Goal: Task Accomplishment & Management: Manage account settings

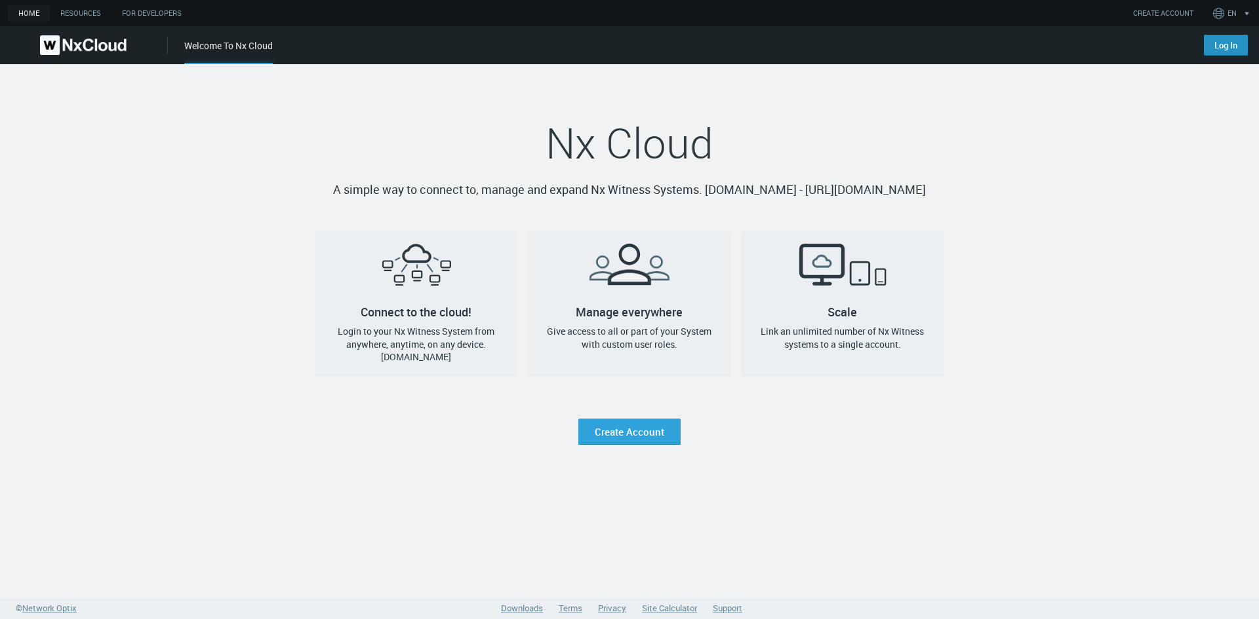
click at [1221, 53] on link "Log In" at bounding box center [1226, 45] width 44 height 21
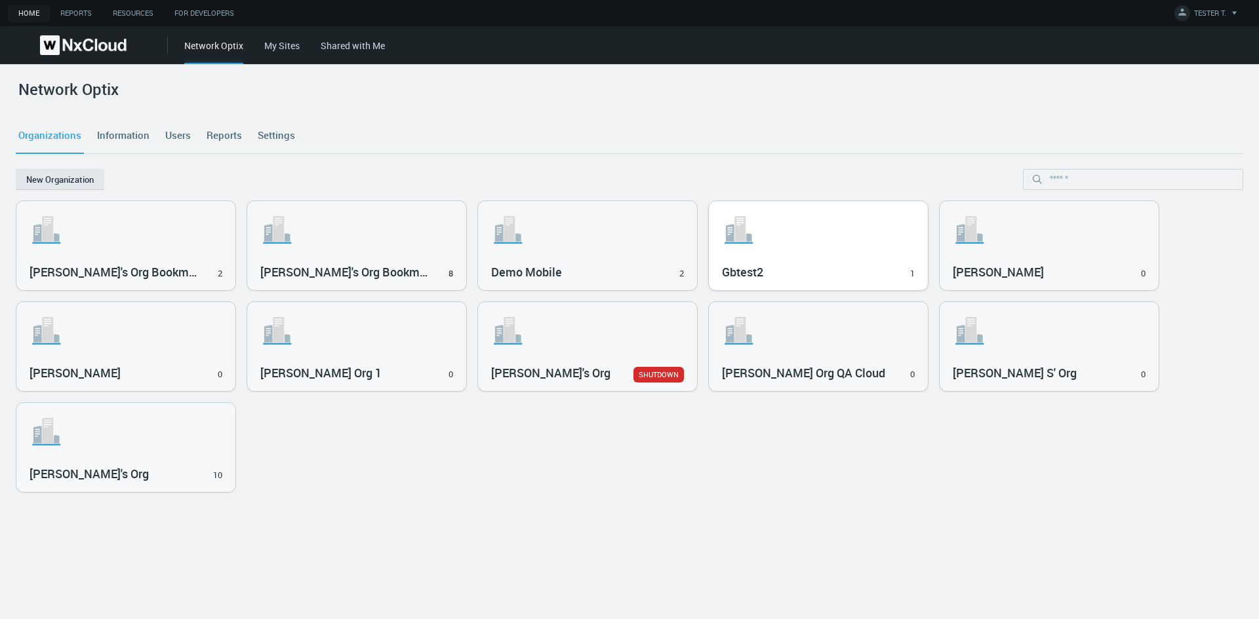
click at [899, 227] on svg-icon ".st1{fill:var(--svg-placeholder-elm2-color);} .st2{fill:var(--brand-core);} .st…" at bounding box center [818, 230] width 193 height 42
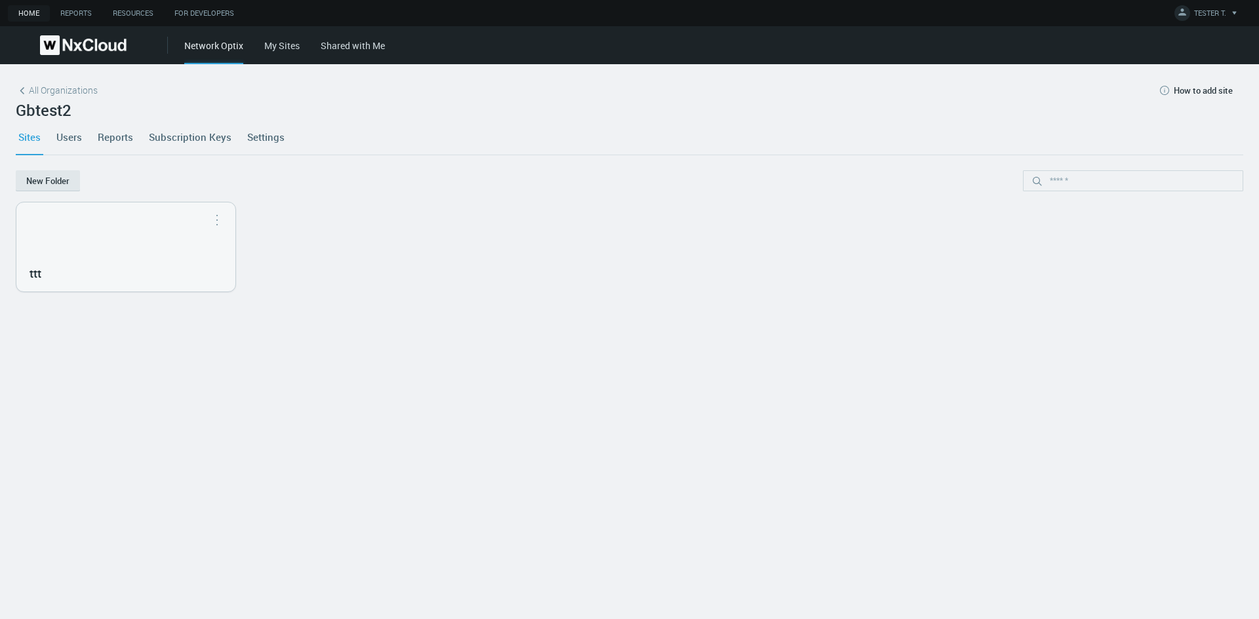
click at [258, 139] on link "Settings" at bounding box center [266, 136] width 43 height 35
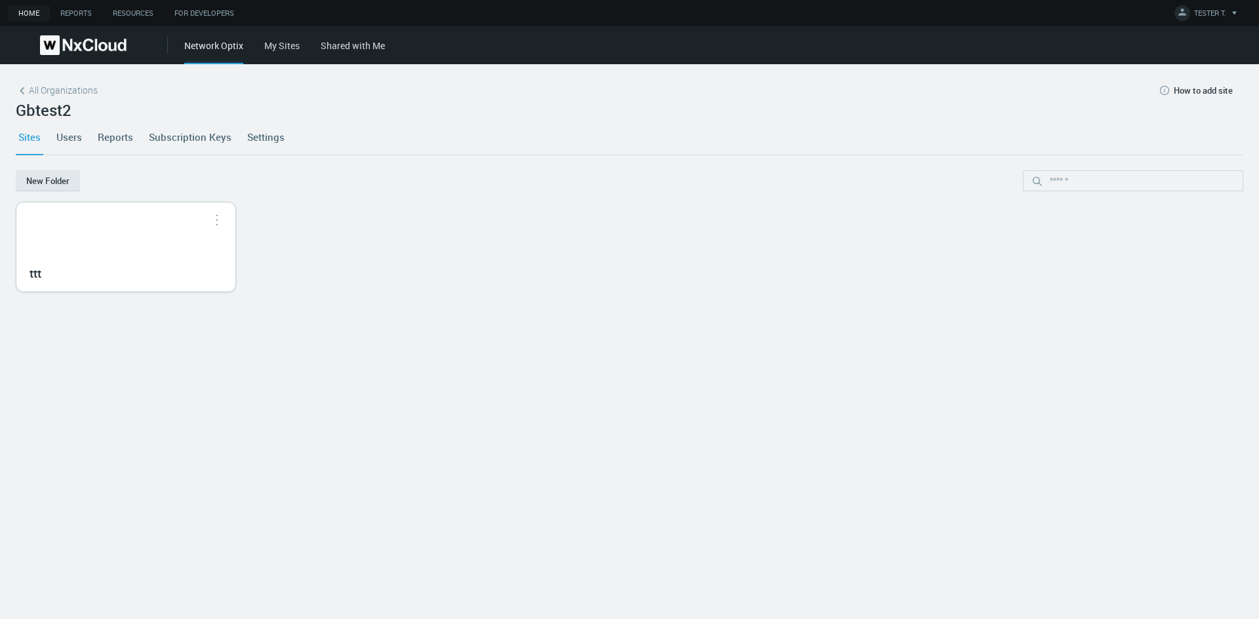
click at [130, 248] on div "ttt" at bounding box center [125, 247] width 219 height 89
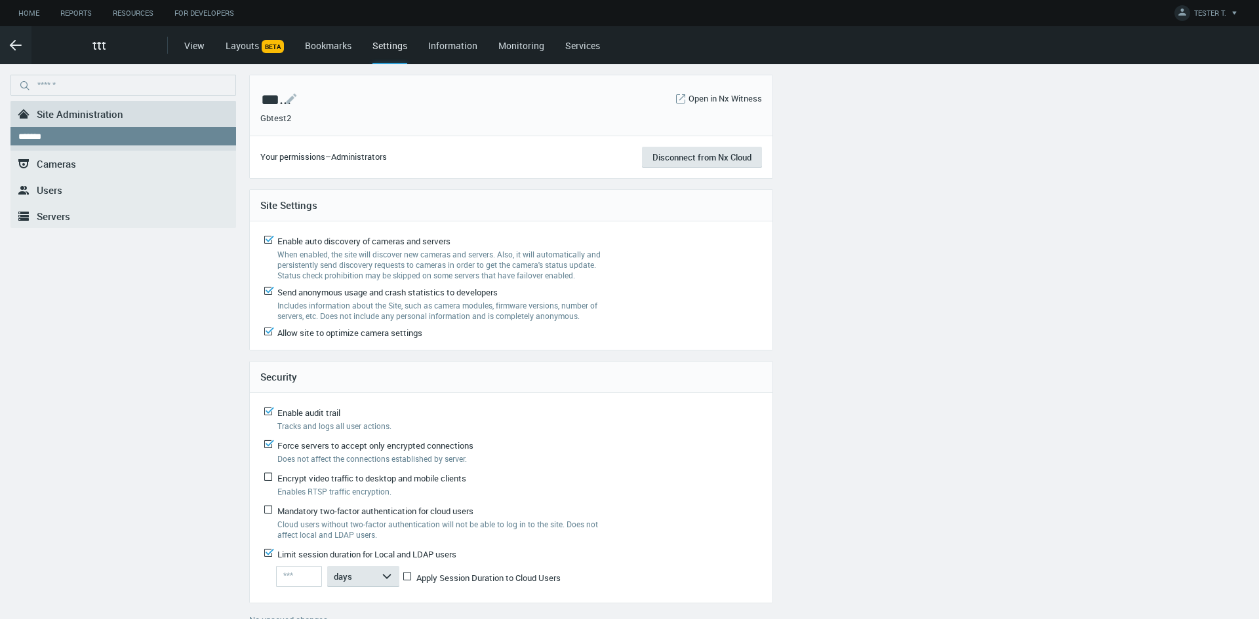
click at [577, 43] on link "Services" at bounding box center [582, 45] width 35 height 12
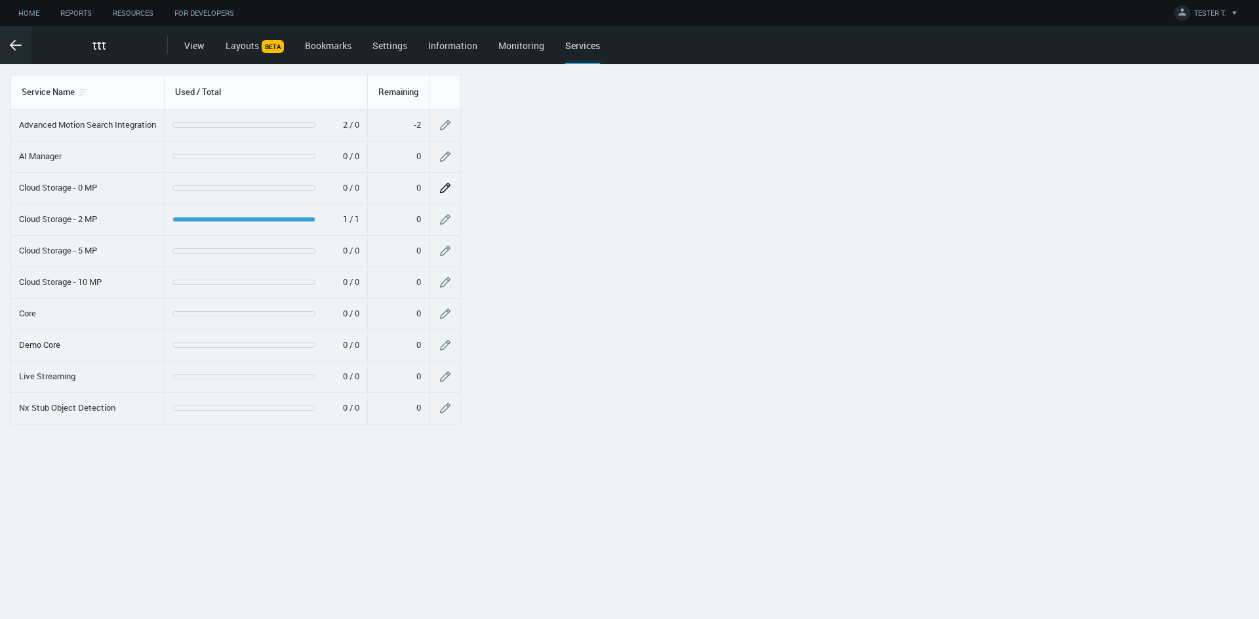
click at [450, 186] on icon "button" at bounding box center [444, 188] width 10 height 10
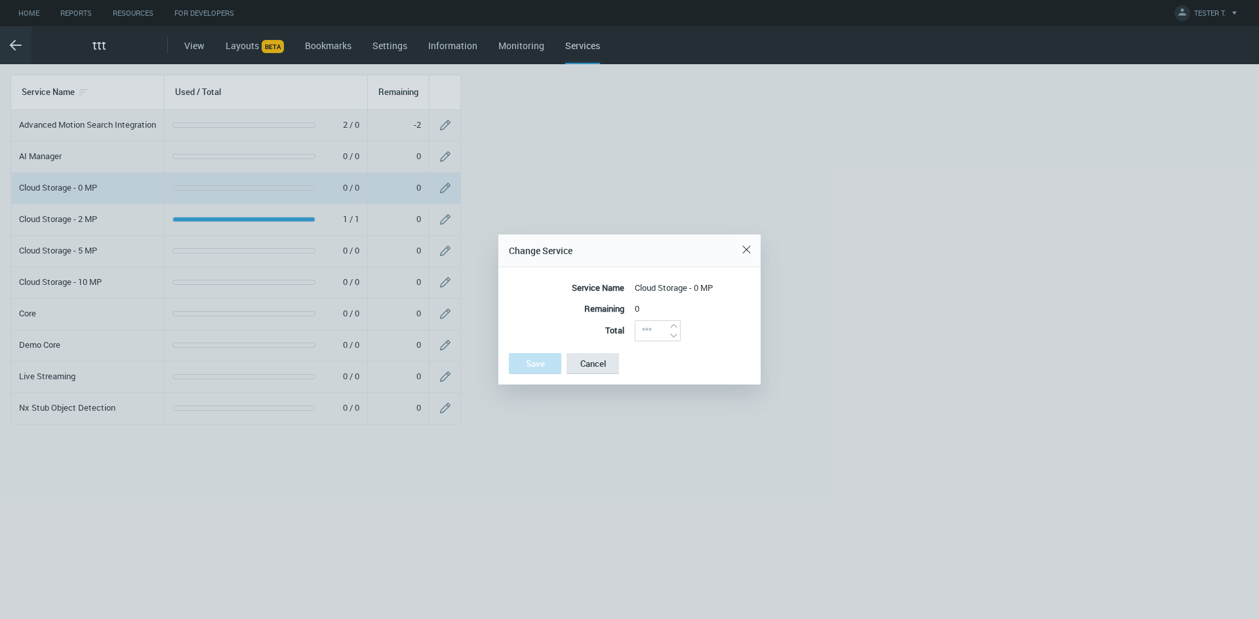
type input "*"
click at [675, 324] on icon "arrow_expand" at bounding box center [674, 326] width 10 height 10
click at [520, 365] on button "Save" at bounding box center [535, 363] width 52 height 21
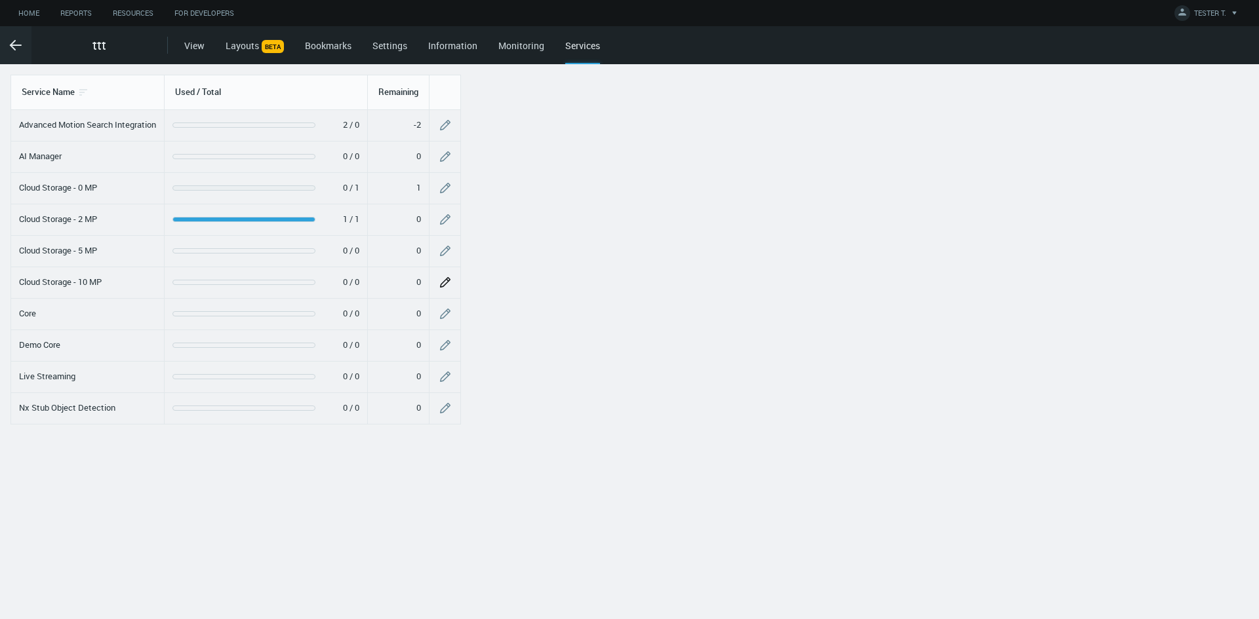
click at [446, 281] on icon "button" at bounding box center [445, 282] width 13 height 13
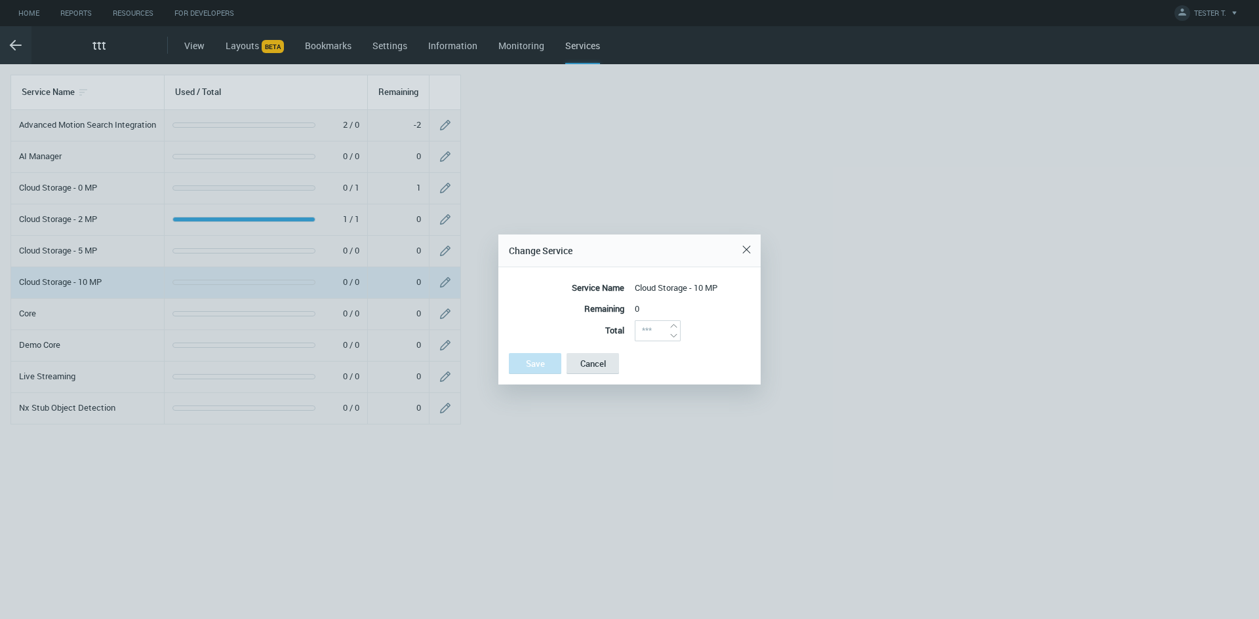
type input "*"
click at [677, 326] on icon "arrow_expand" at bounding box center [674, 326] width 10 height 10
click at [534, 370] on button "Save" at bounding box center [535, 363] width 52 height 21
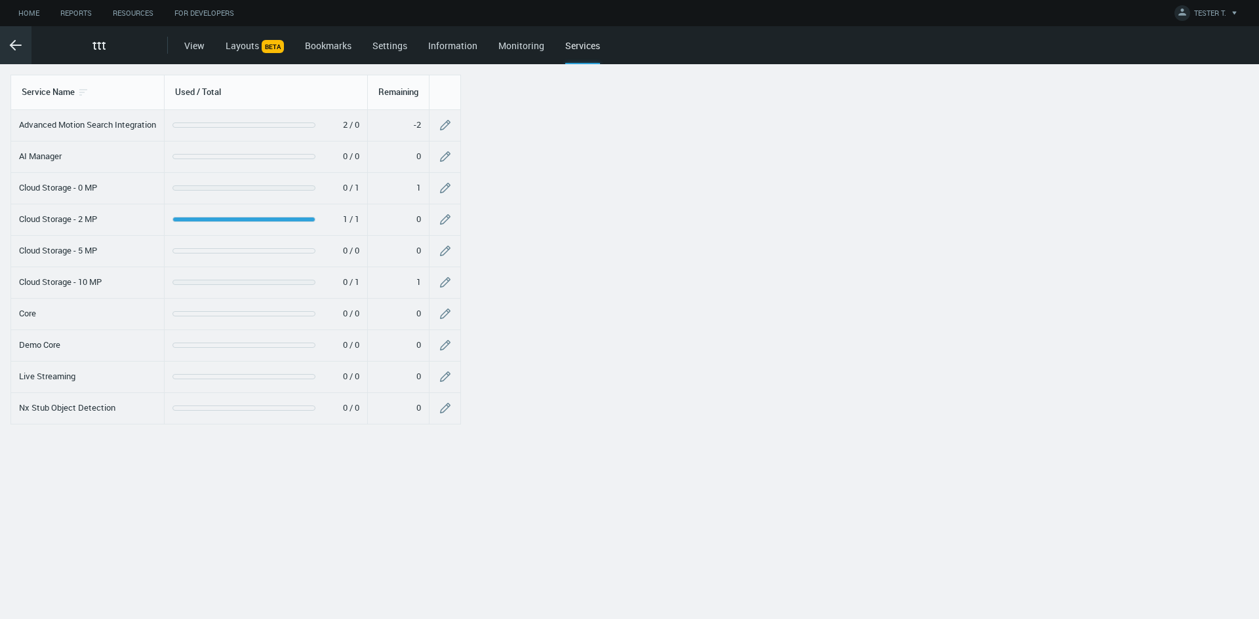
click at [12, 47] on polyline at bounding box center [12, 45] width 5 height 9
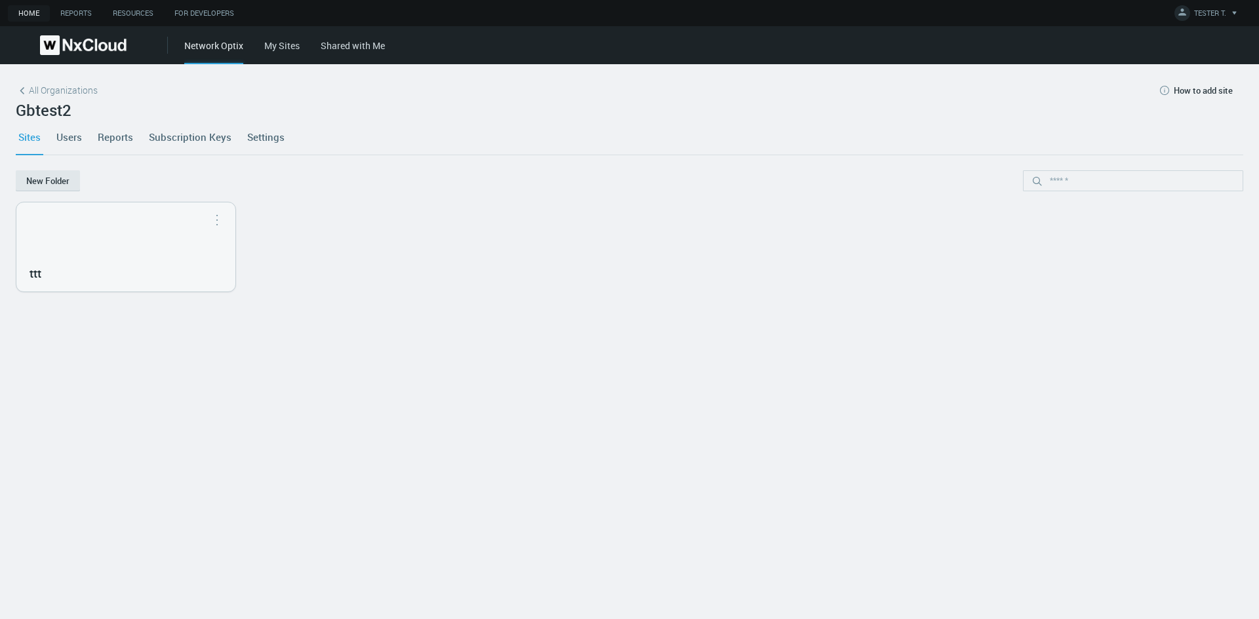
click at [269, 136] on link "Settings" at bounding box center [266, 136] width 43 height 35
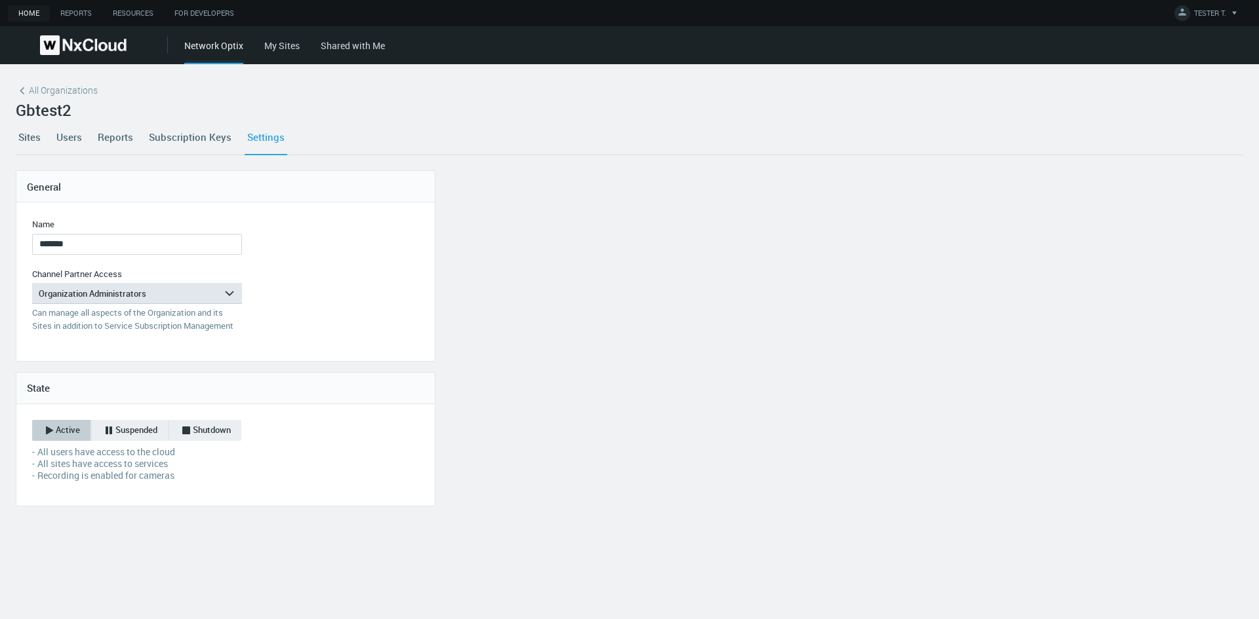
click at [115, 138] on link "Reports" at bounding box center [115, 136] width 41 height 35
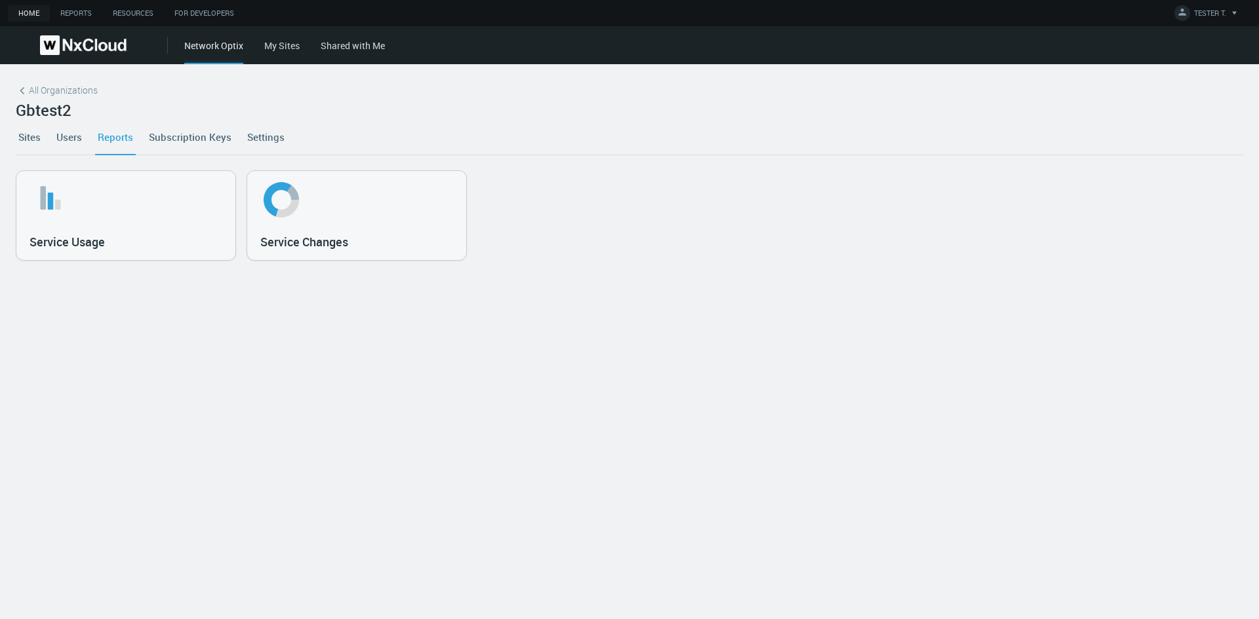
click at [66, 138] on link "Users" at bounding box center [69, 136] width 31 height 35
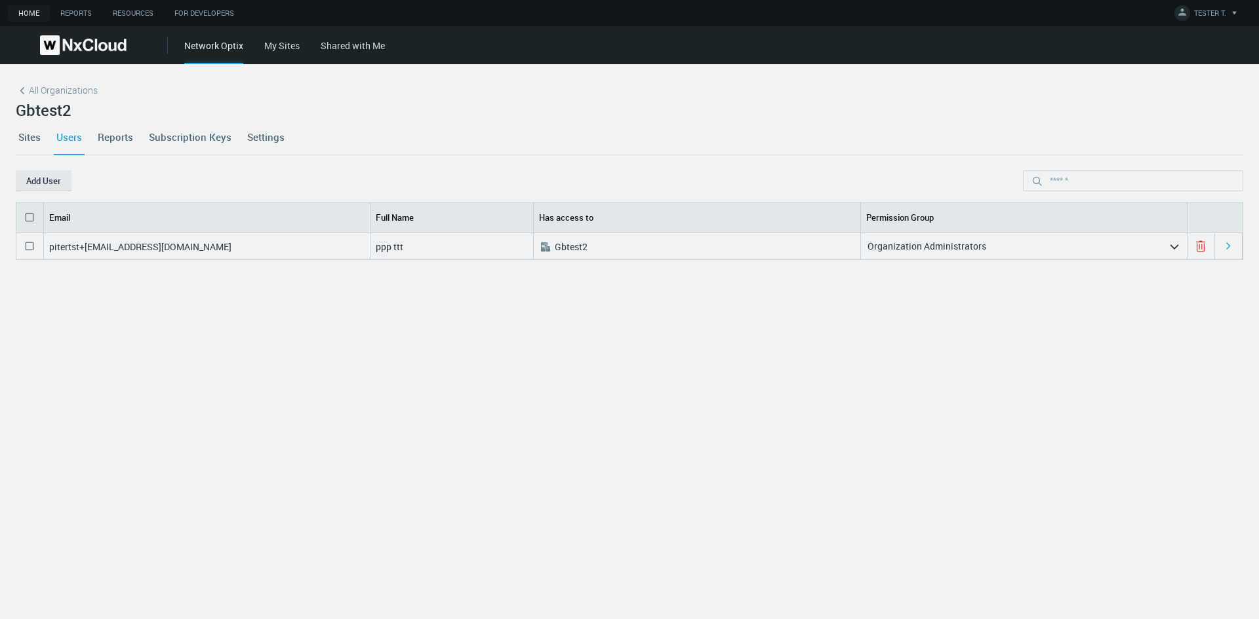
click at [113, 140] on link "Reports" at bounding box center [115, 136] width 41 height 35
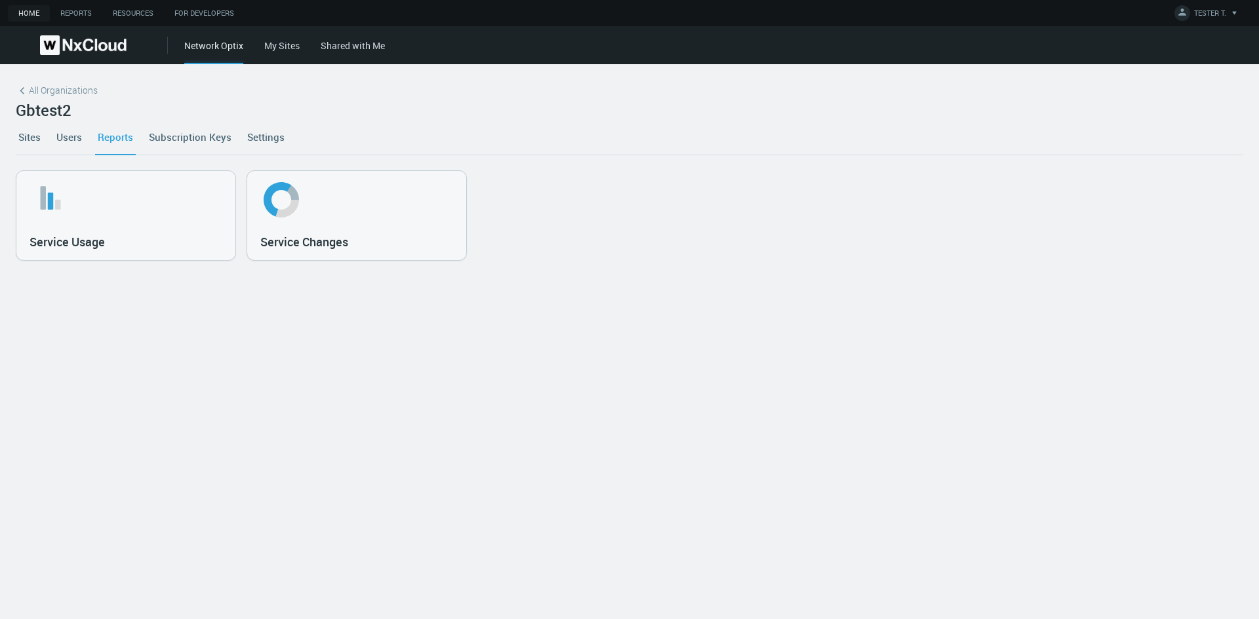
click at [71, 137] on link "Users" at bounding box center [69, 136] width 31 height 35
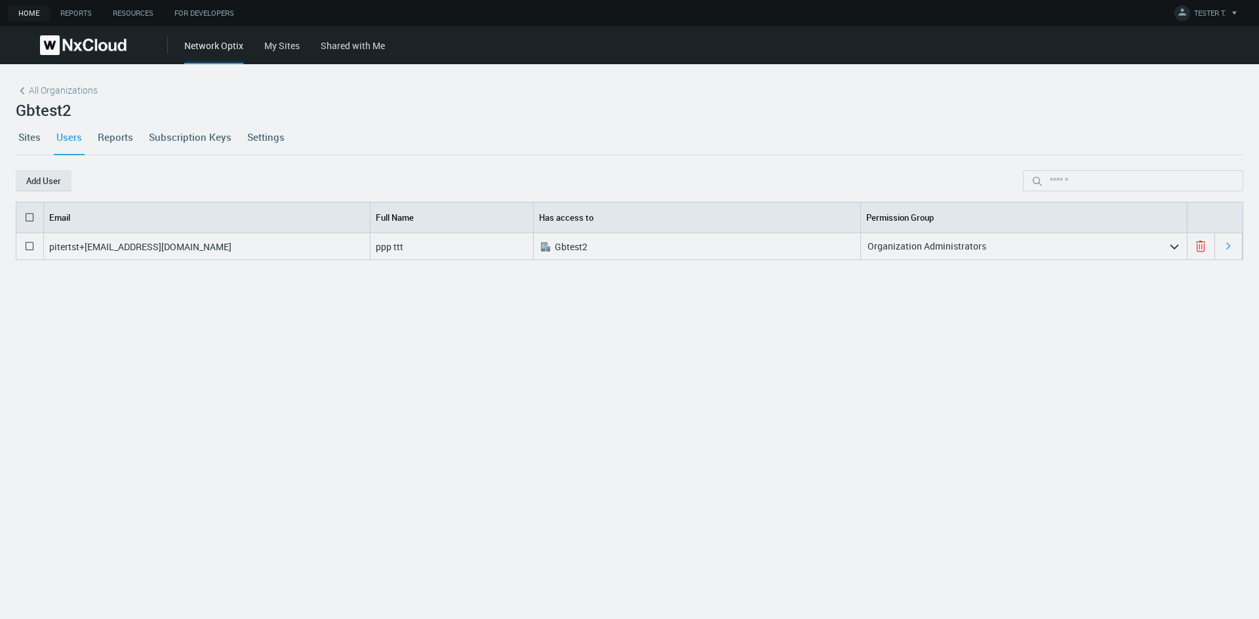
click at [26, 138] on link "Sites" at bounding box center [30, 136] width 28 height 35
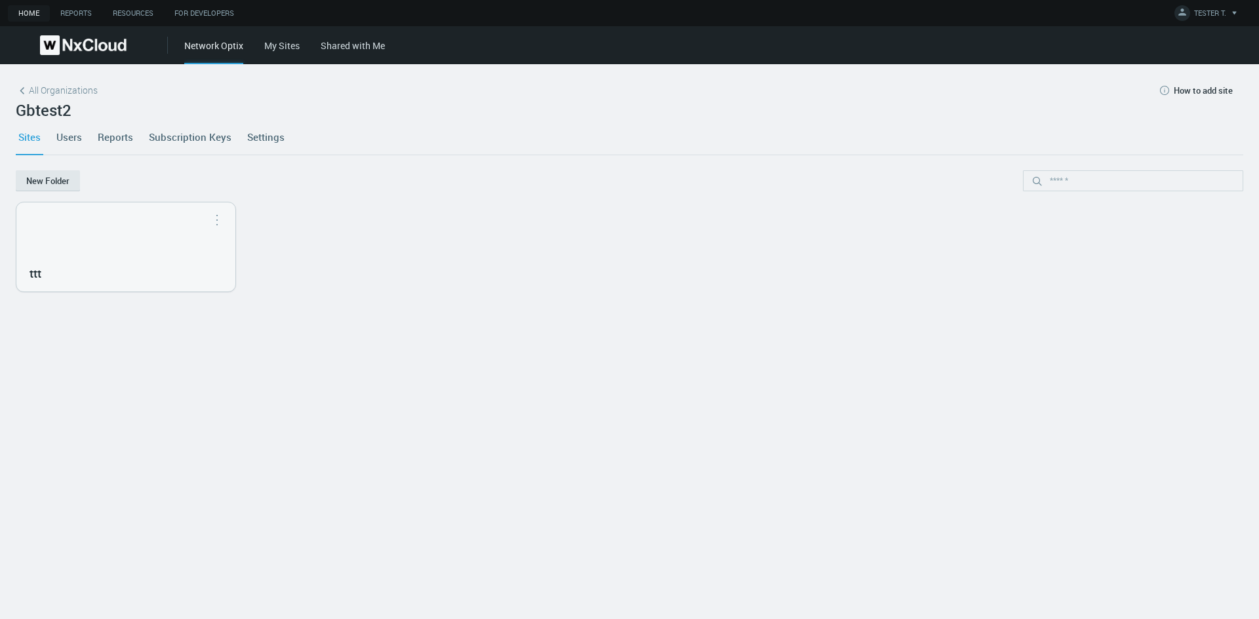
click at [99, 357] on nx-org-cards-container "New Folder ttt Move to... Open in Nx Witness" at bounding box center [629, 386] width 1227 height 433
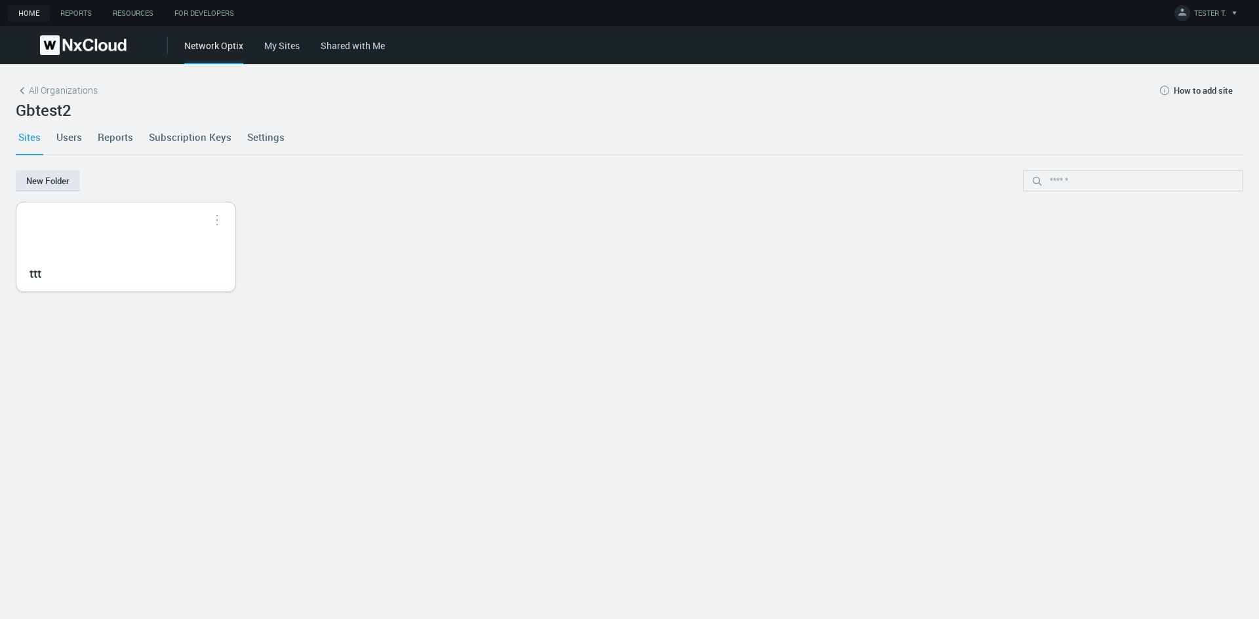
click at [130, 220] on div "ttt" at bounding box center [125, 247] width 219 height 89
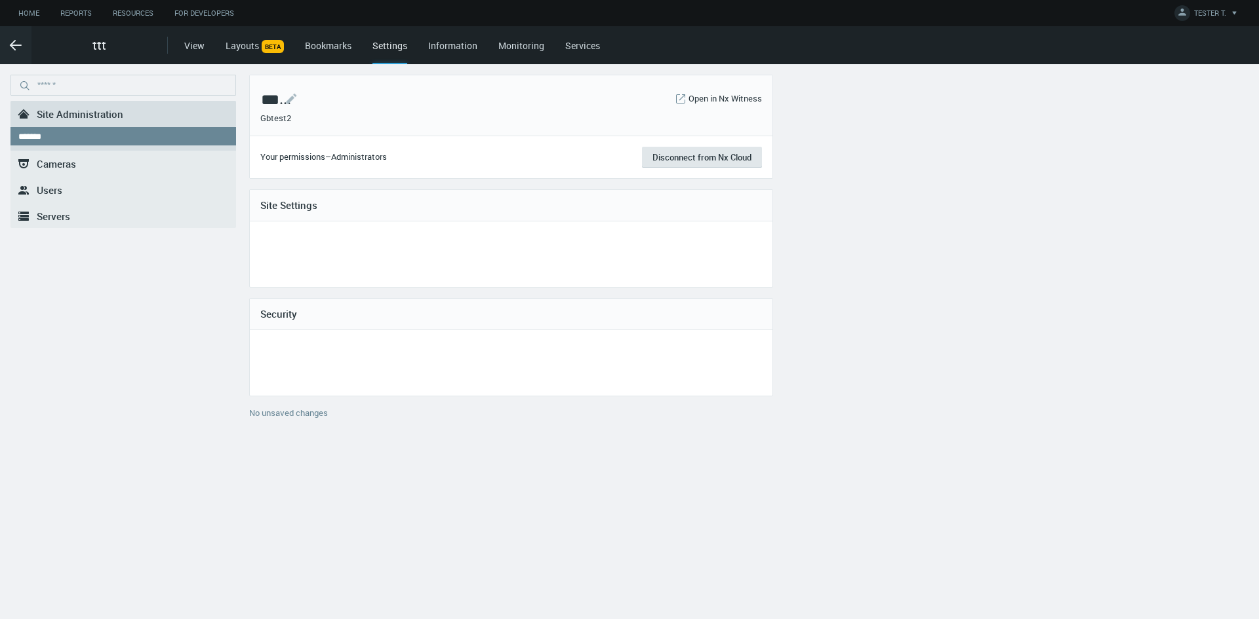
click at [590, 43] on link "Services" at bounding box center [582, 45] width 35 height 12
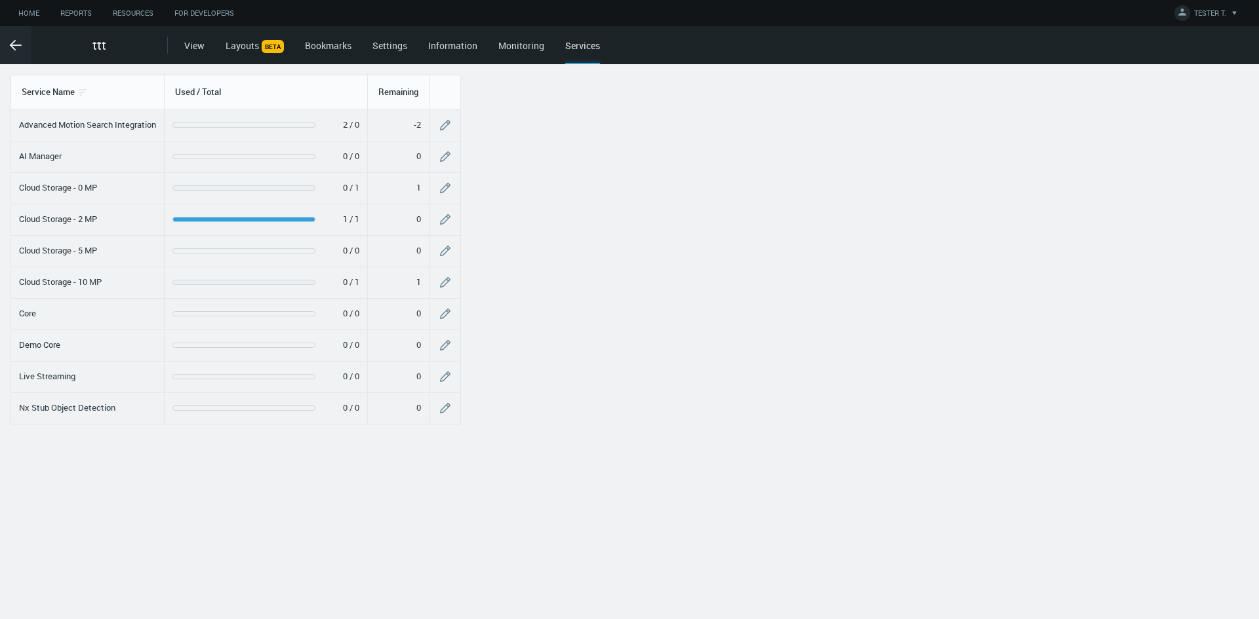
click at [395, 49] on link "Settings" at bounding box center [389, 45] width 35 height 12
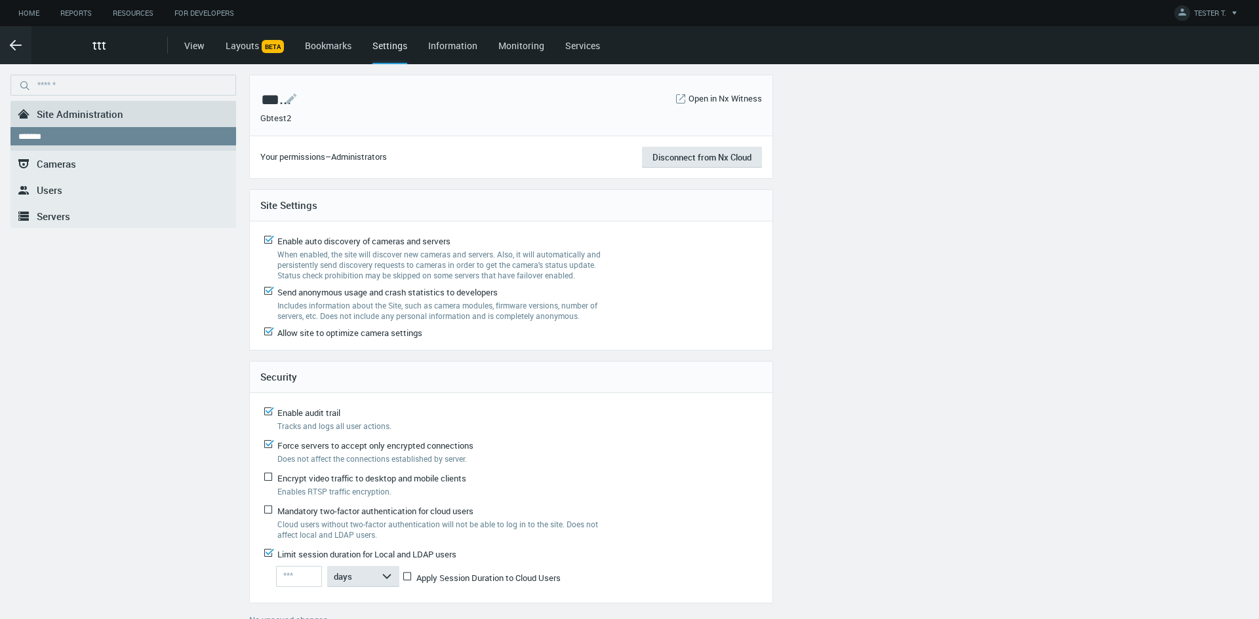
click at [66, 220] on span "Servers" at bounding box center [53, 216] width 33 height 13
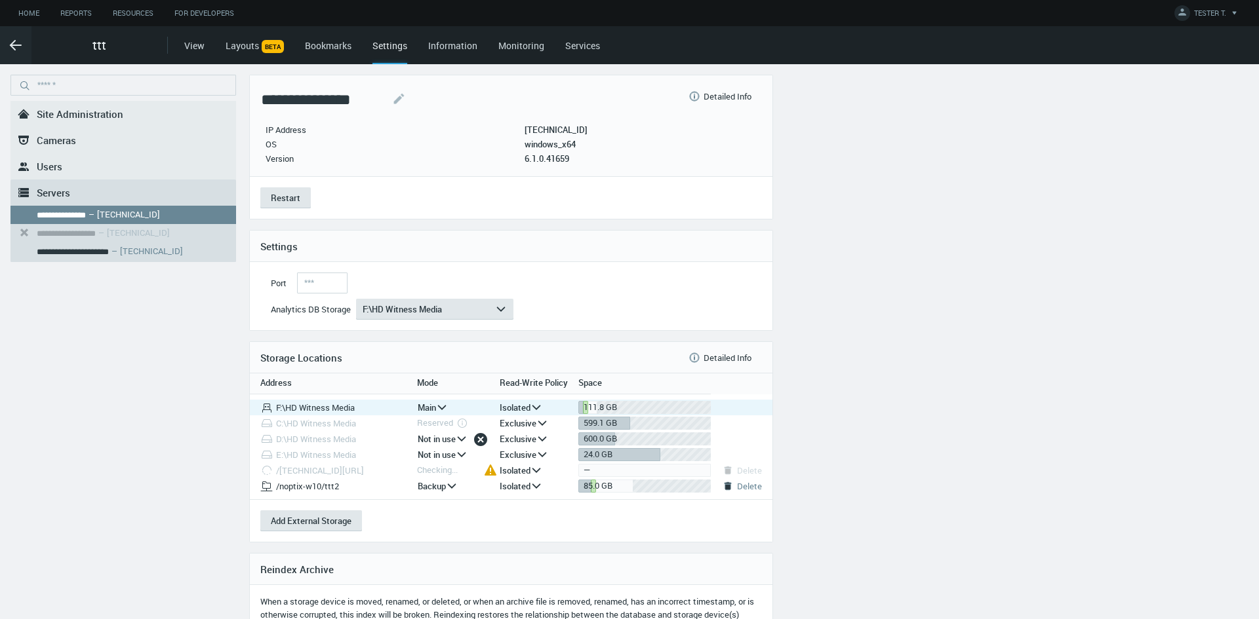
click at [536, 404] on icon "arrow_expand" at bounding box center [536, 408] width 12 height 12
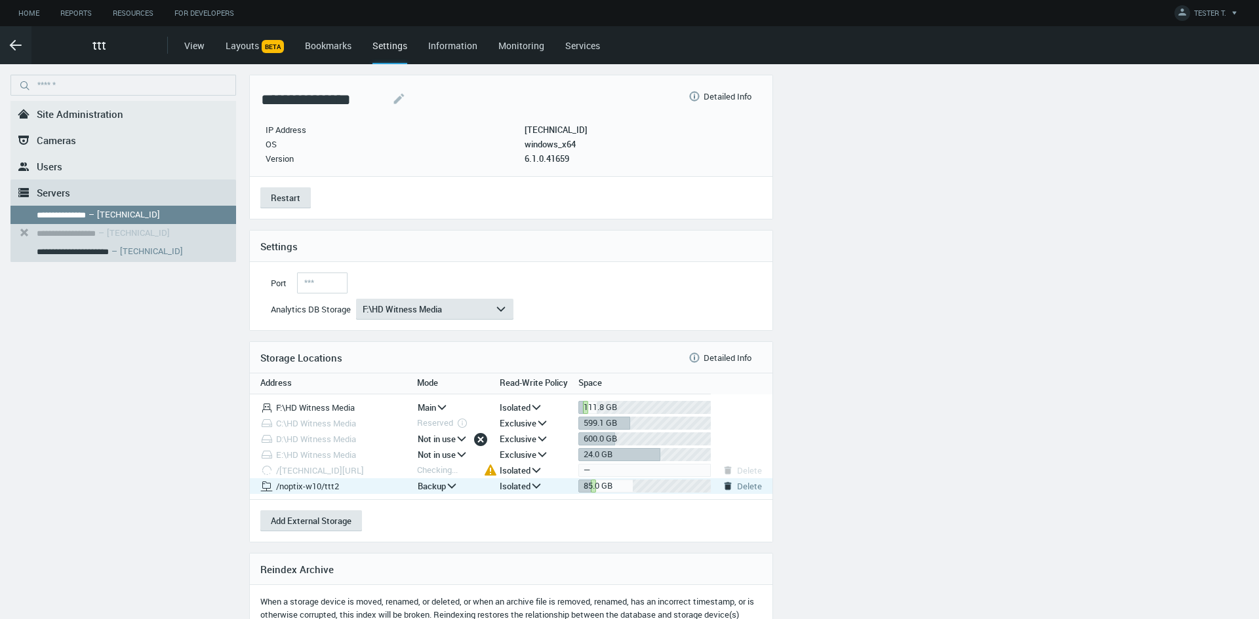
click at [540, 484] on polyline at bounding box center [536, 485] width 7 height 3
click at [540, 484] on icon "arrow_expand" at bounding box center [536, 486] width 12 height 12
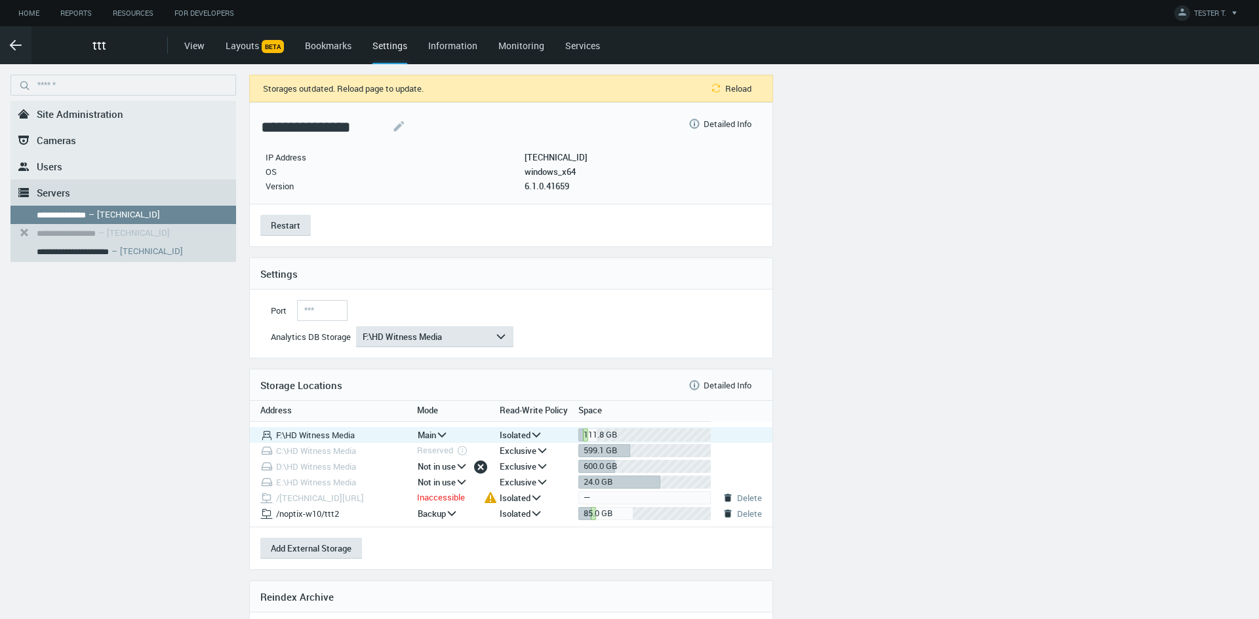
click at [537, 436] on polyline at bounding box center [536, 434] width 7 height 3
click at [536, 433] on icon "arrow_expand" at bounding box center [536, 435] width 12 height 12
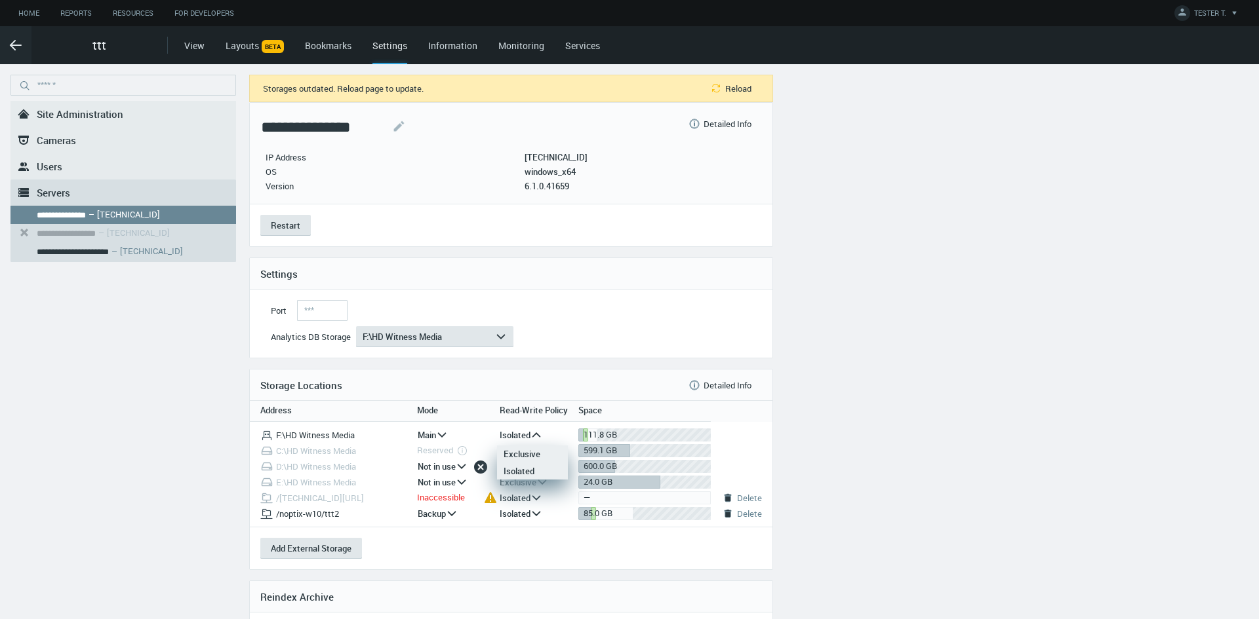
click at [535, 457] on div "Exclusive" at bounding box center [532, 454] width 58 height 17
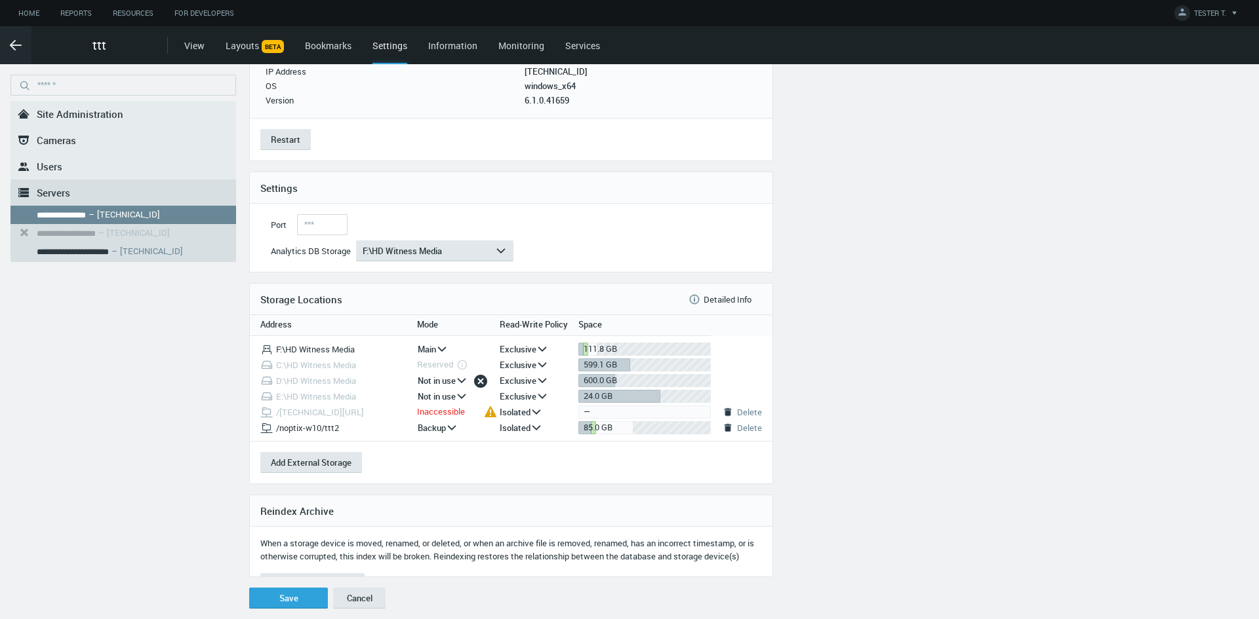
scroll to position [81, 0]
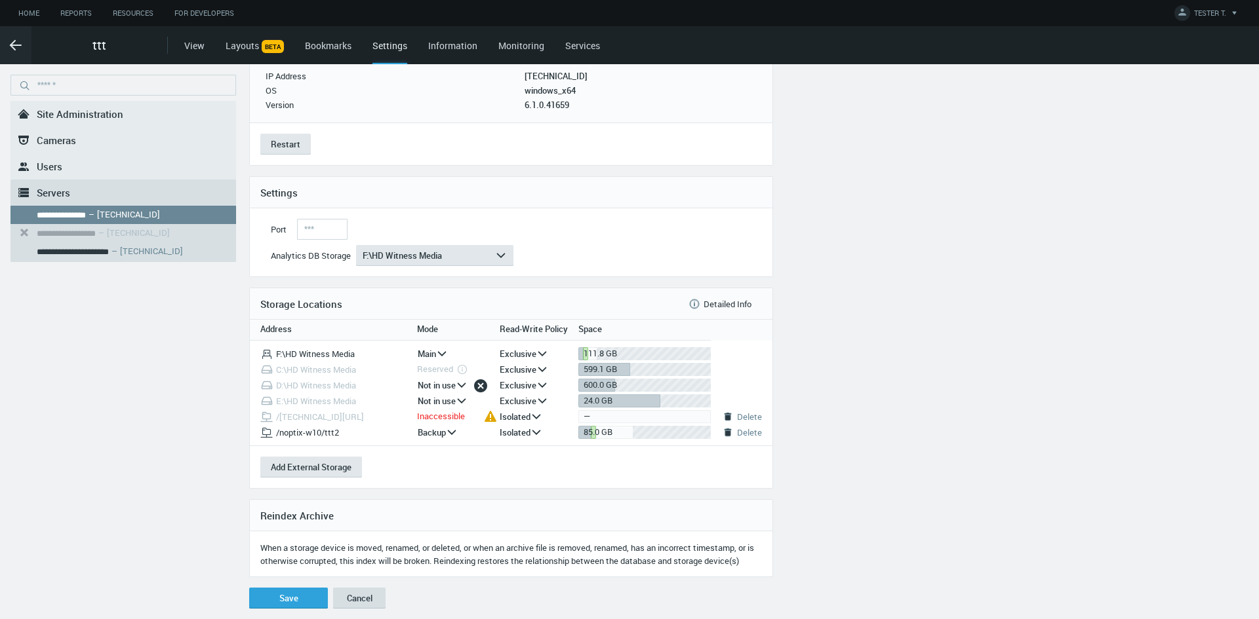
click at [358, 599] on button "Cancel" at bounding box center [359, 598] width 52 height 21
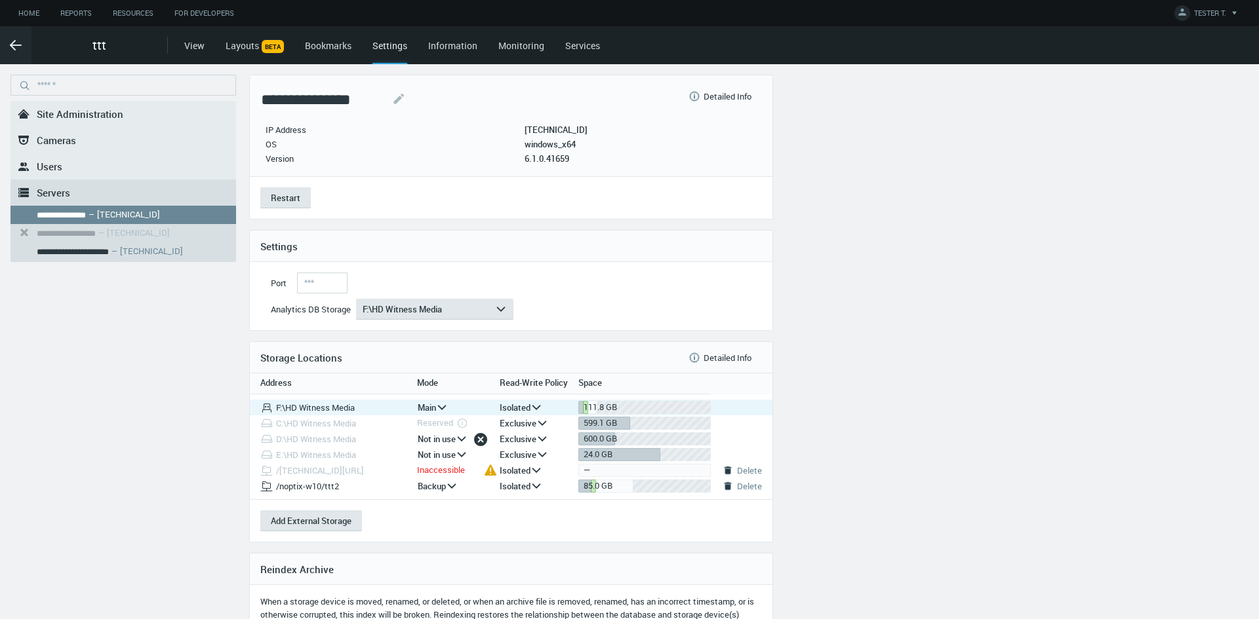
click at [536, 406] on icon "arrow_expand" at bounding box center [536, 408] width 12 height 12
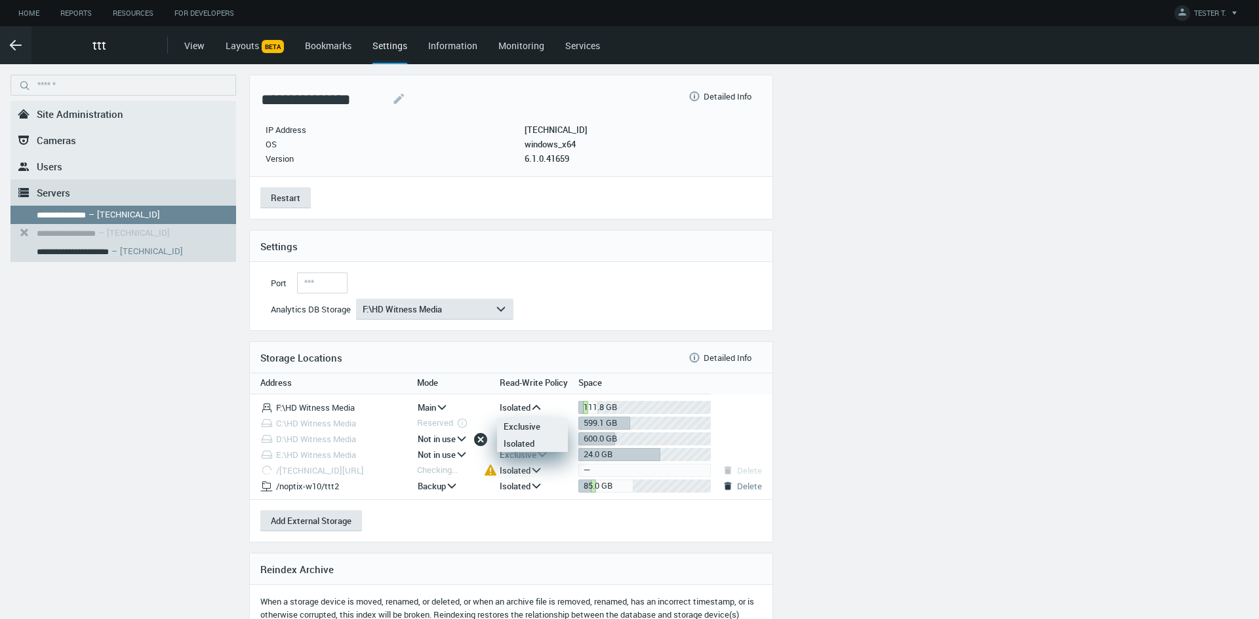
click at [536, 425] on div "Exclusive" at bounding box center [532, 426] width 58 height 17
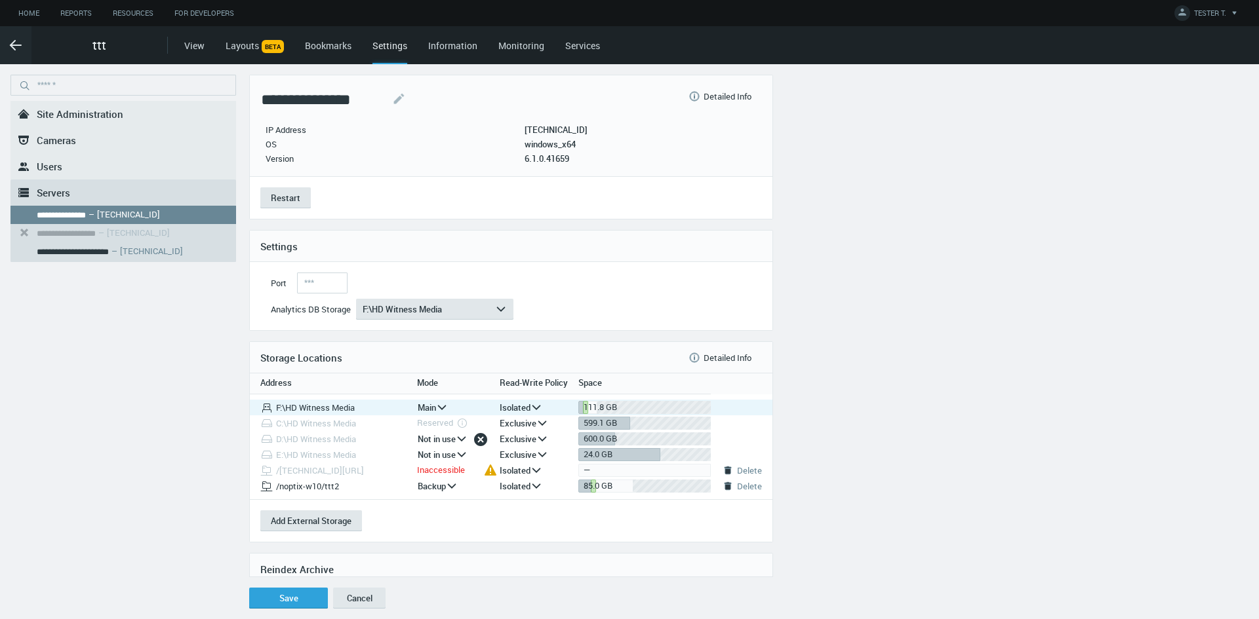
click at [538, 410] on icon "arrow_expand" at bounding box center [536, 408] width 12 height 12
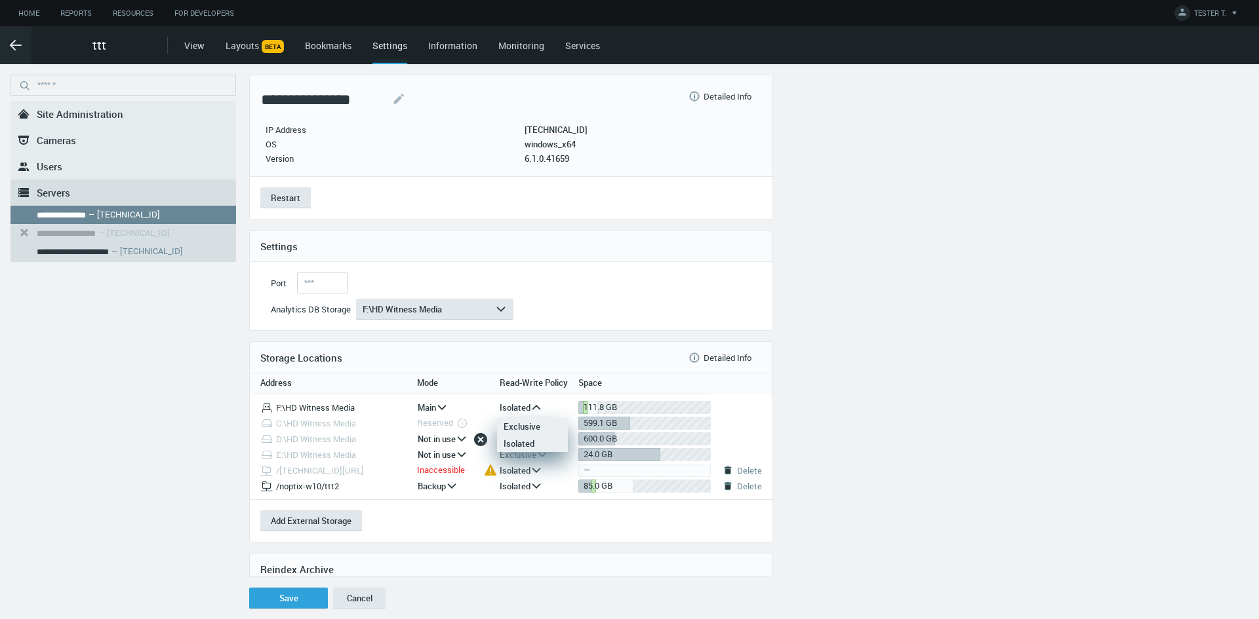
click at [538, 423] on div "Exclusive" at bounding box center [532, 426] width 58 height 17
click at [294, 595] on button "Save" at bounding box center [288, 598] width 79 height 21
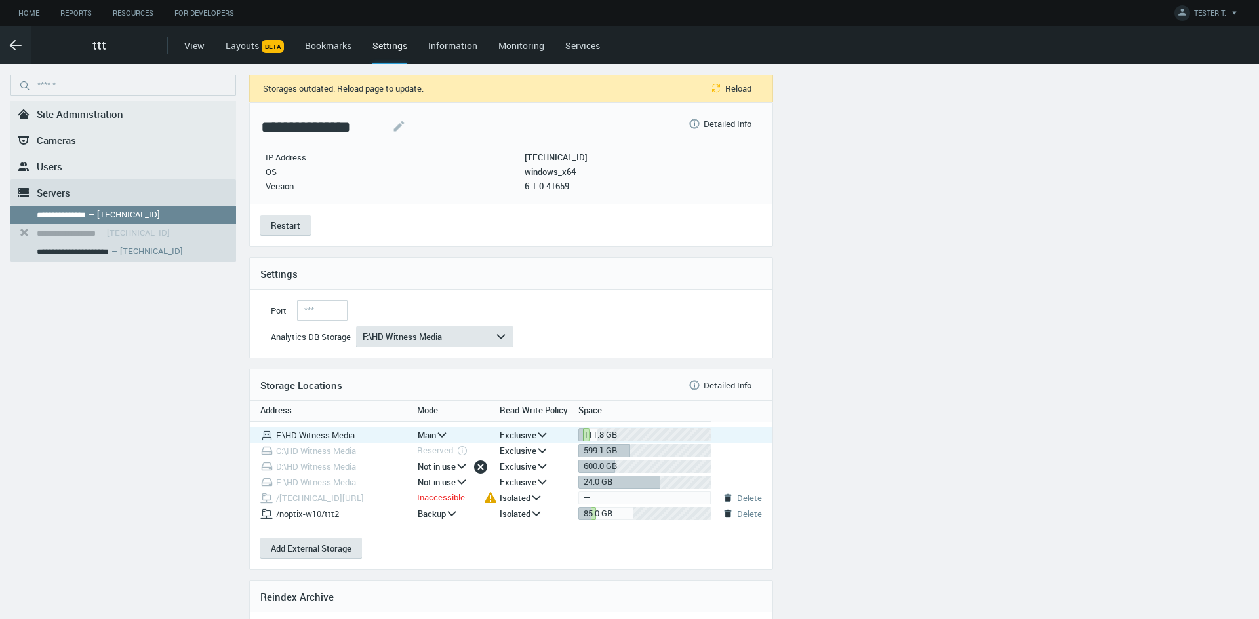
click at [543, 438] on icon "arrow_expand" at bounding box center [542, 435] width 12 height 12
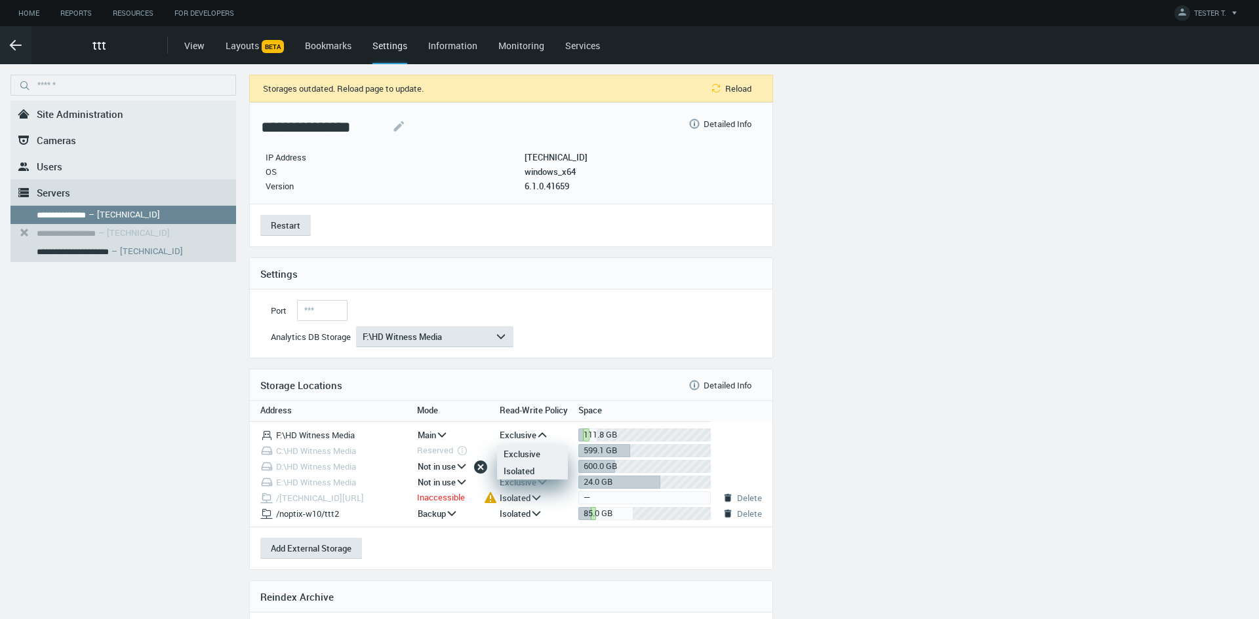
click at [538, 472] on div "Isolated" at bounding box center [532, 471] width 58 height 17
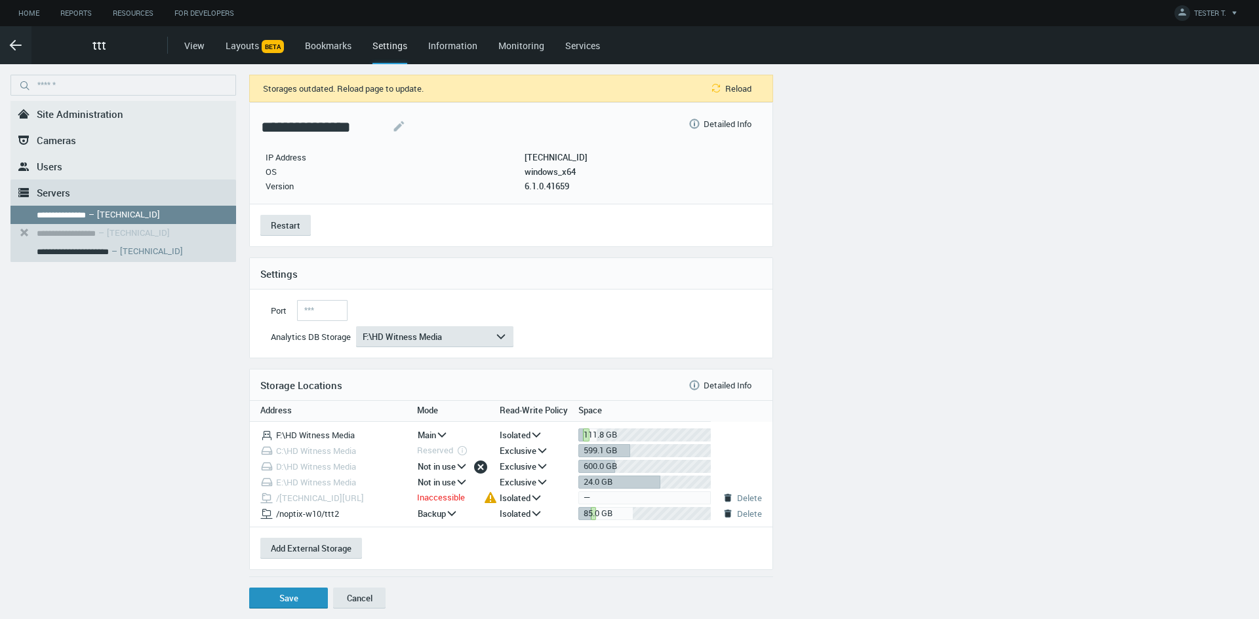
click at [286, 597] on button "Save" at bounding box center [288, 598] width 79 height 21
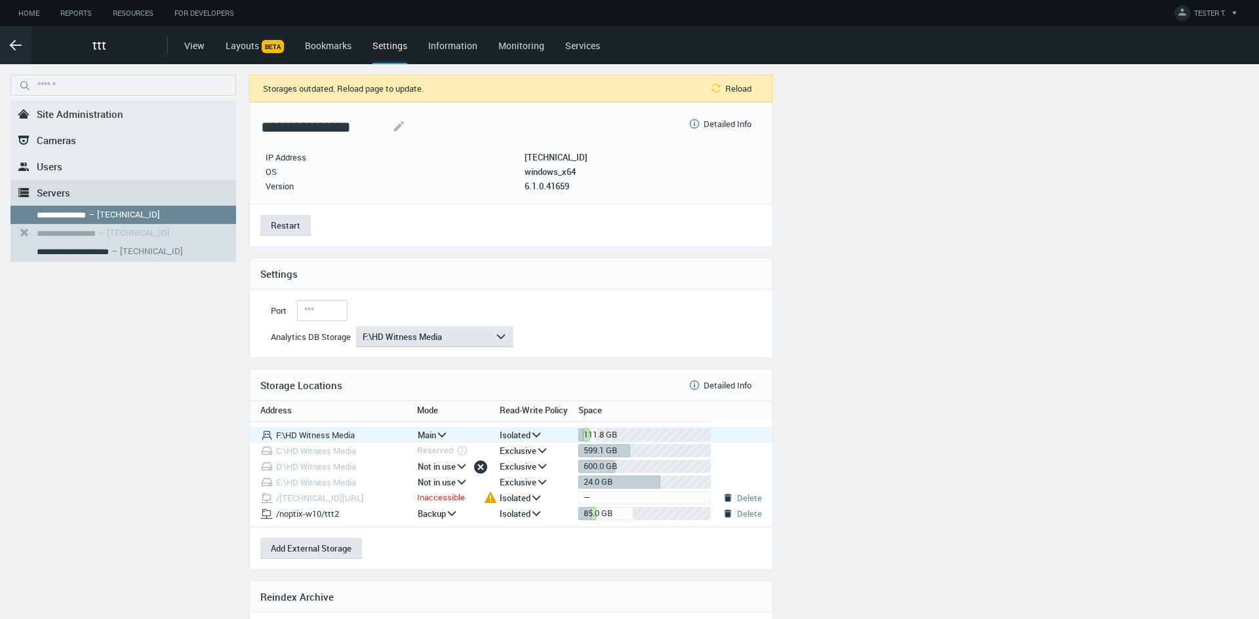
click at [540, 433] on polyline at bounding box center [536, 434] width 7 height 3
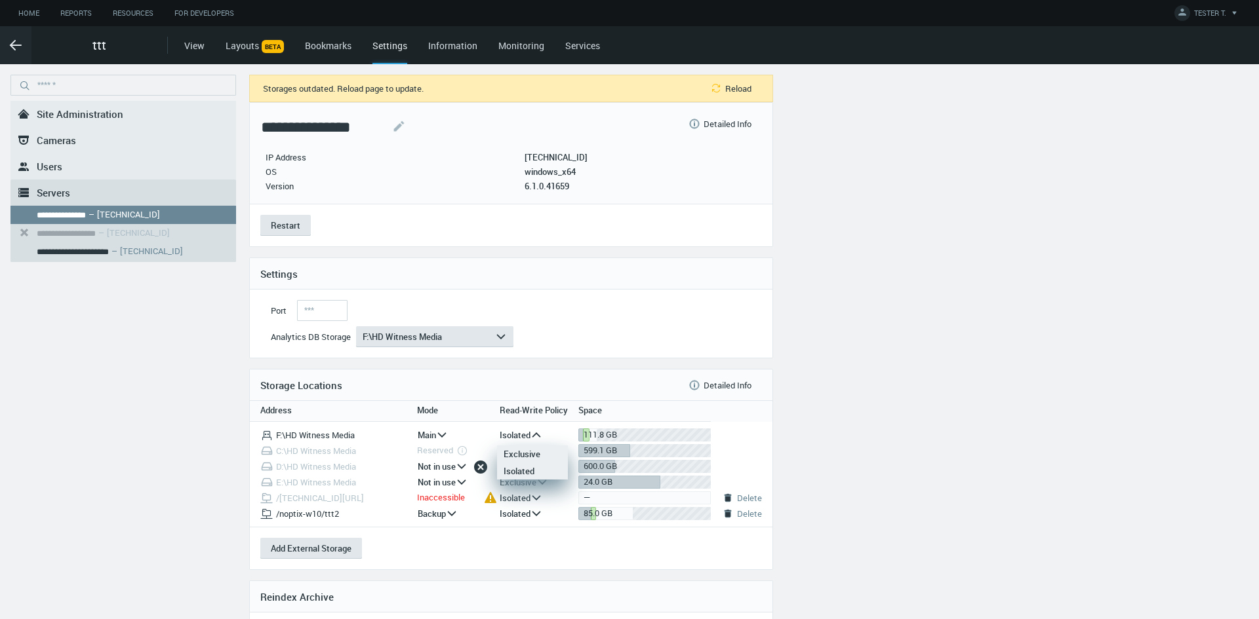
click at [537, 457] on div "Exclusive" at bounding box center [532, 454] width 58 height 17
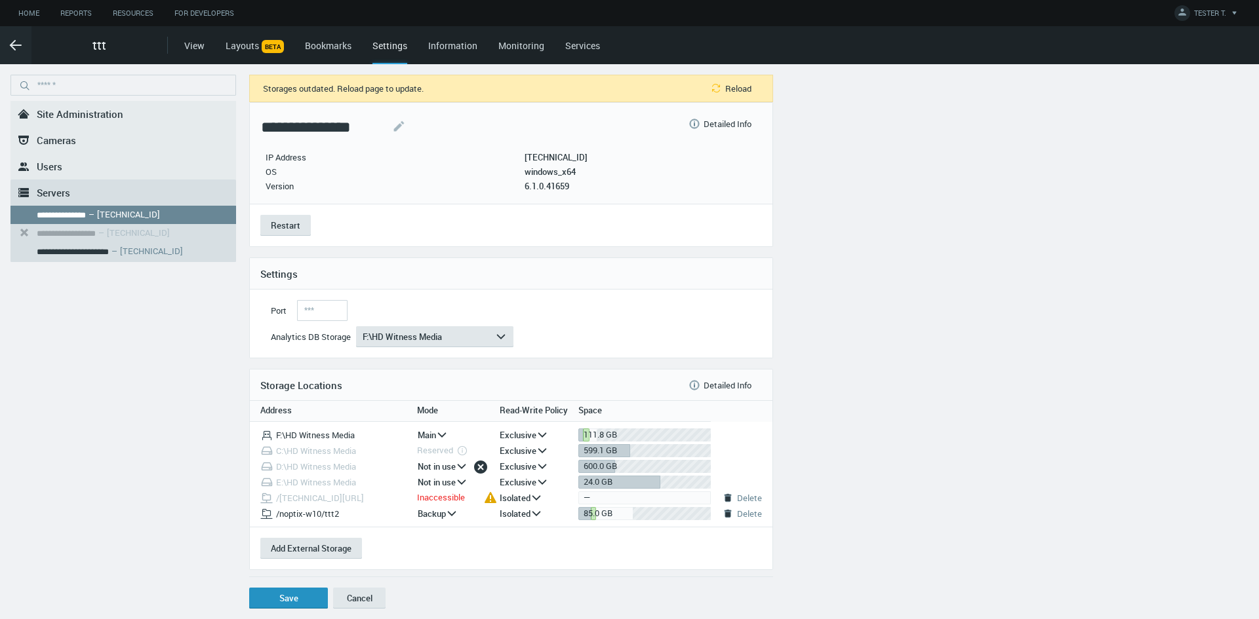
click at [290, 604] on button "Save" at bounding box center [288, 598] width 79 height 21
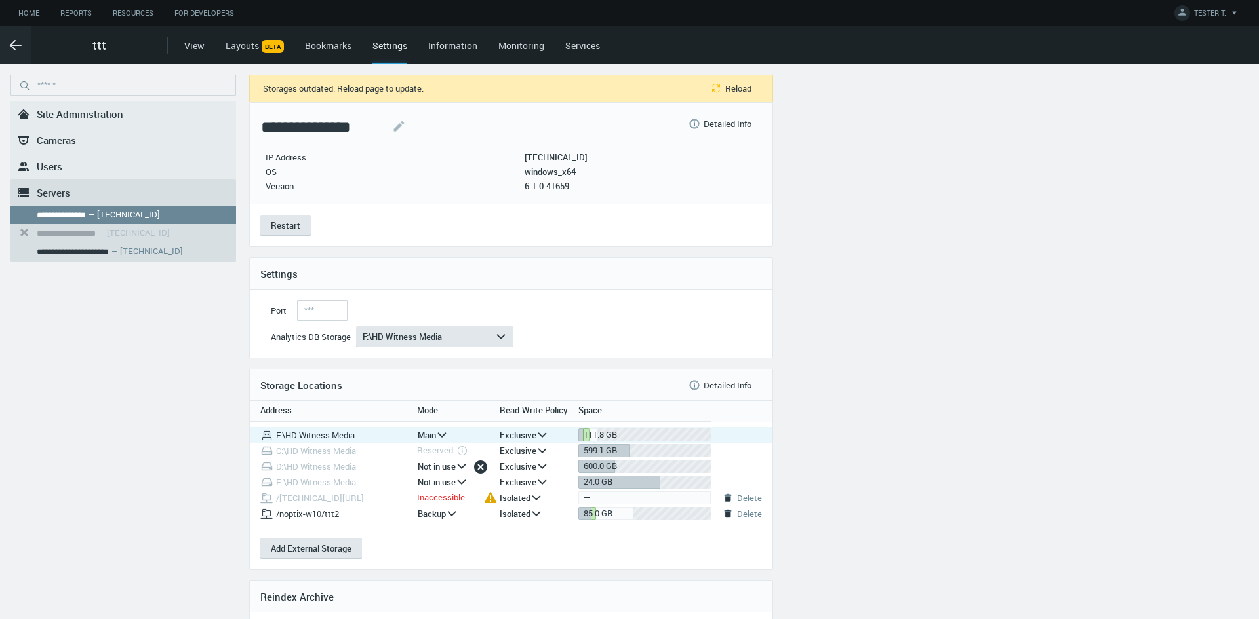
click at [547, 434] on icon "arrow_expand" at bounding box center [542, 435] width 12 height 12
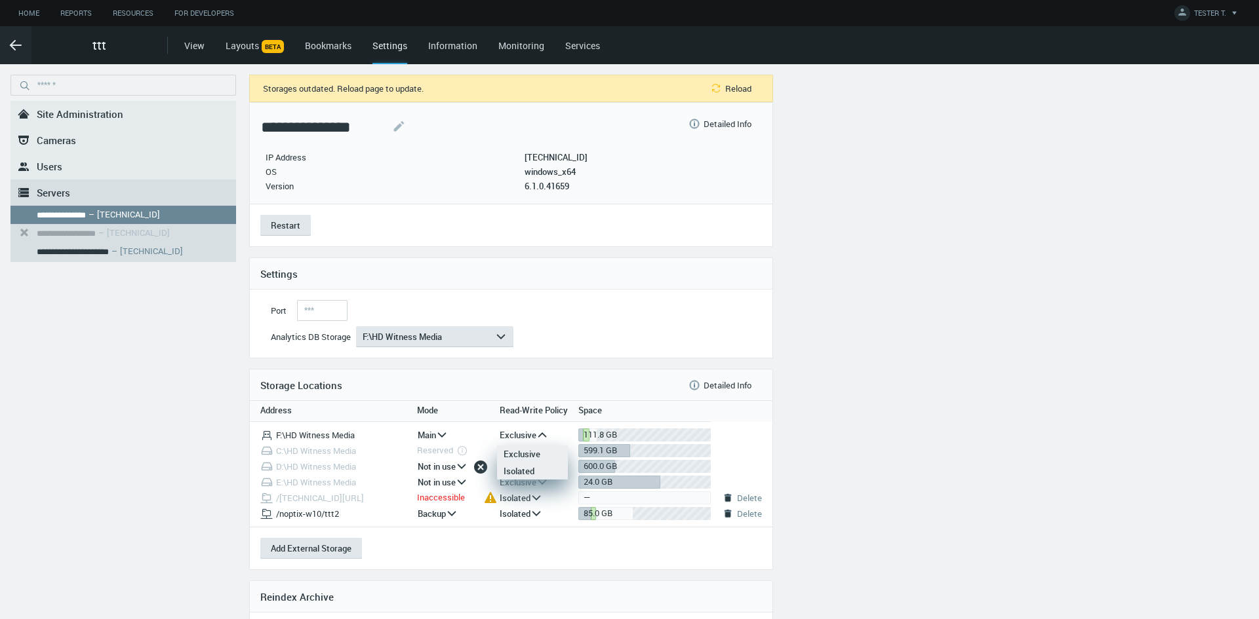
click at [534, 471] on div "Isolated" at bounding box center [532, 471] width 58 height 17
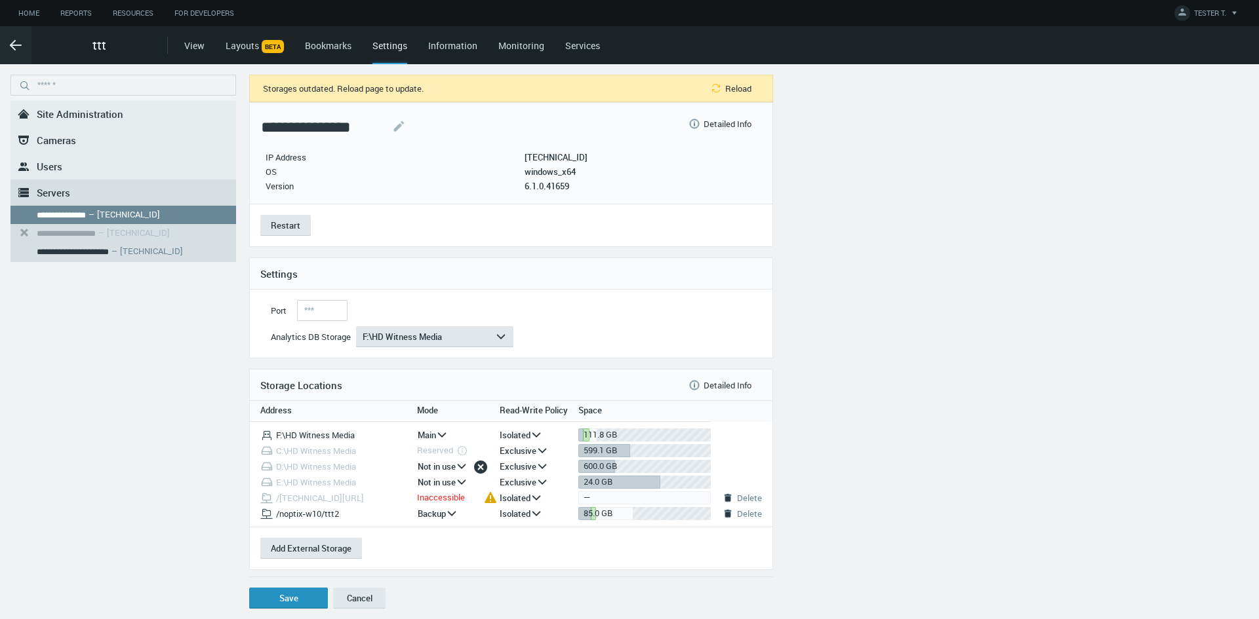
click at [294, 603] on button "Save" at bounding box center [288, 598] width 79 height 21
